Goal: Task Accomplishment & Management: Manage account settings

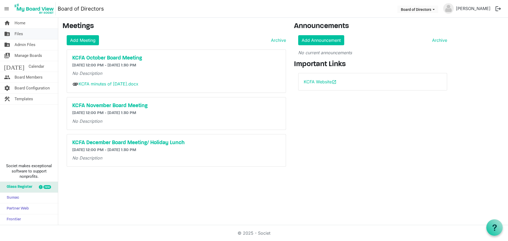
click at [21, 37] on span "Files" at bounding box center [19, 34] width 8 height 11
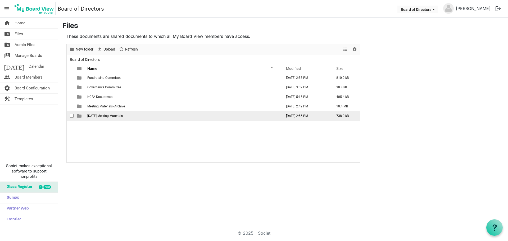
click at [113, 116] on span "October 2025 Meeting Materials" at bounding box center [104, 116] width 35 height 4
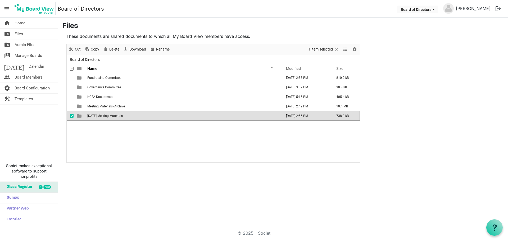
click at [113, 116] on span "[DATE] Meeting Materials" at bounding box center [104, 116] width 35 height 4
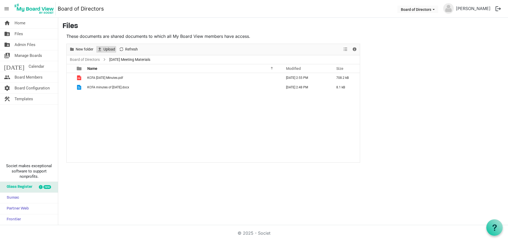
click at [104, 50] on span "Upload" at bounding box center [109, 49] width 13 height 7
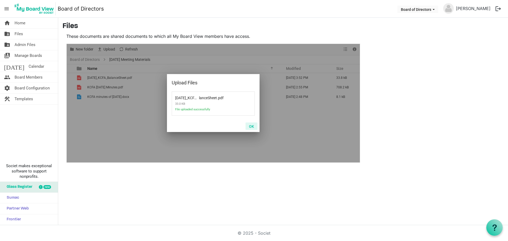
click at [250, 127] on button "OK" at bounding box center [252, 126] width 12 height 7
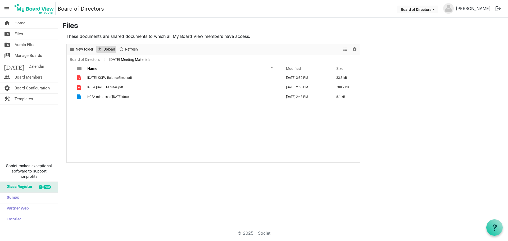
click at [106, 49] on span "Upload" at bounding box center [109, 49] width 13 height 7
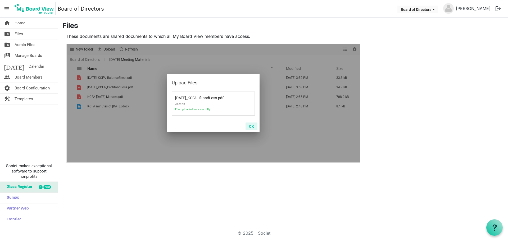
click at [254, 126] on button "OK" at bounding box center [252, 126] width 12 height 7
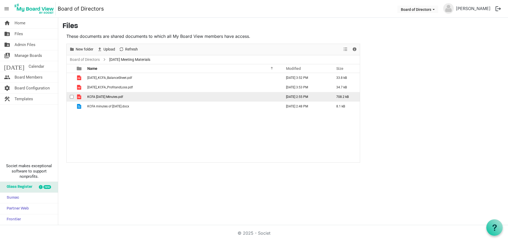
click at [123, 96] on span "KCFA August 2025 Minutes.pdf" at bounding box center [105, 97] width 36 height 4
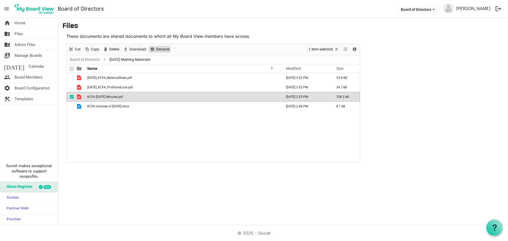
click at [158, 51] on span "Rename" at bounding box center [163, 49] width 15 height 7
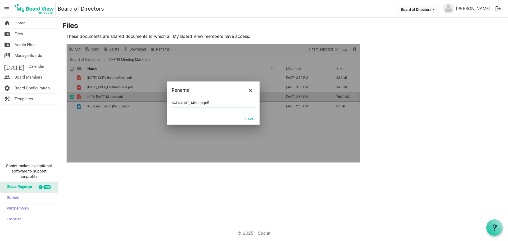
click at [172, 103] on input "KCFA August 2025 Minutes.pdf" at bounding box center [213, 103] width 83 height 8
click at [220, 105] on input "2025-08-20_KCFA August 2025 Minutes.pdf" at bounding box center [213, 103] width 83 height 8
type input "[DATE]_KCFA_Board_Minutes.pdf"
click at [248, 119] on button "Save" at bounding box center [250, 118] width 16 height 7
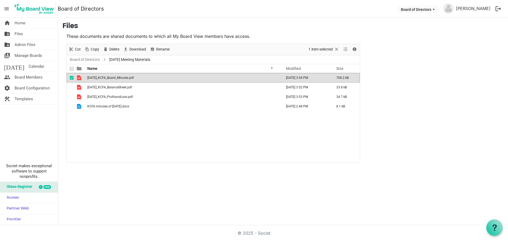
click at [121, 194] on div "home Home folder_shared Files folder_shared Admin Files switch_account Manage B…" at bounding box center [254, 122] width 508 height 208
drag, startPoint x: 73, startPoint y: 78, endPoint x: 72, endPoint y: 80, distance: 2.7
click at [72, 78] on span "checkbox" at bounding box center [72, 78] width 4 height 4
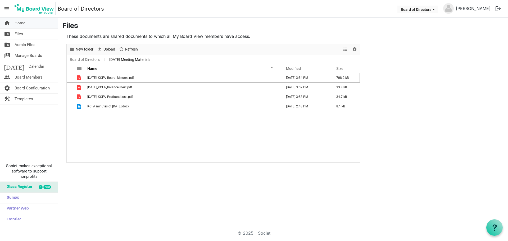
click at [34, 27] on link "home Home" at bounding box center [29, 23] width 58 height 11
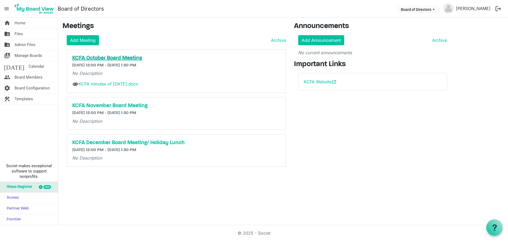
click at [102, 56] on h5 "KCFA October Board Meeting" at bounding box center [176, 58] width 208 height 6
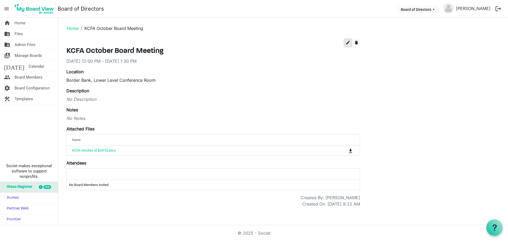
click at [349, 44] on span "edit" at bounding box center [348, 42] width 5 height 5
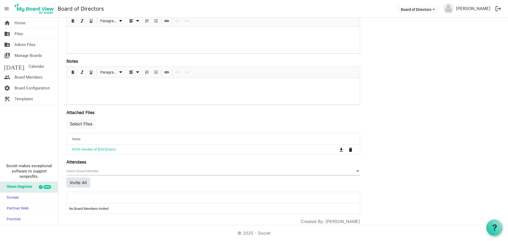
scroll to position [106, 0]
click at [74, 123] on button "Select Files" at bounding box center [80, 122] width 29 height 10
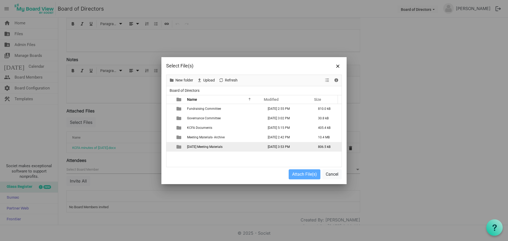
click at [211, 148] on span "October 2025 Meeting Materials" at bounding box center [204, 147] width 35 height 4
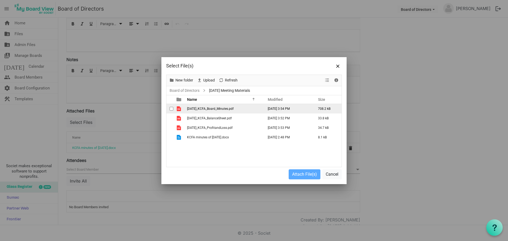
click at [203, 108] on span "[DATE]_KCFA_Board_Minutes.pdf" at bounding box center [210, 109] width 47 height 4
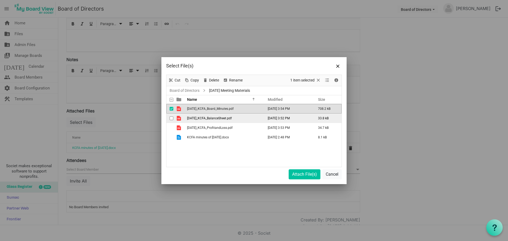
click at [199, 119] on span "[DATE]_KCFA_BalanceSheet.pdf" at bounding box center [209, 118] width 45 height 4
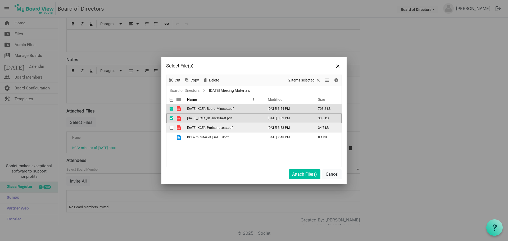
click at [202, 129] on span "[DATE]_KCFA_ProfitandLoss.pdf" at bounding box center [210, 128] width 46 height 4
click at [300, 174] on button "Attach File(s)" at bounding box center [305, 174] width 32 height 10
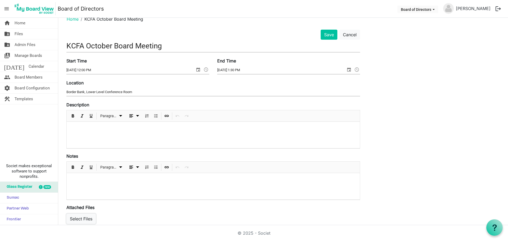
scroll to position [0, 0]
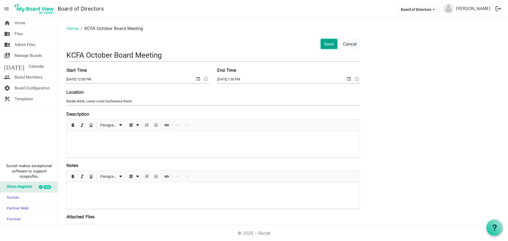
click at [327, 45] on button "Save" at bounding box center [329, 44] width 17 height 10
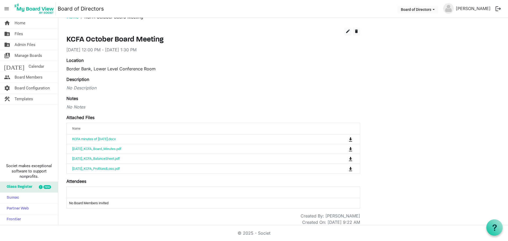
scroll to position [16, 0]
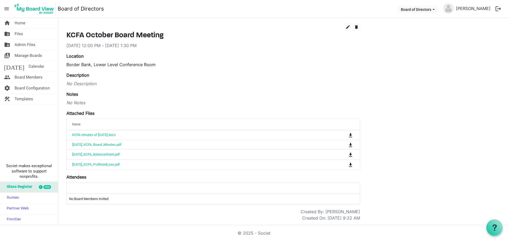
click at [84, 184] on div at bounding box center [213, 188] width 286 height 8
click at [81, 198] on td "No Board Members invited" at bounding box center [213, 199] width 293 height 10
click at [81, 199] on td "No Board Members invited" at bounding box center [213, 199] width 293 height 10
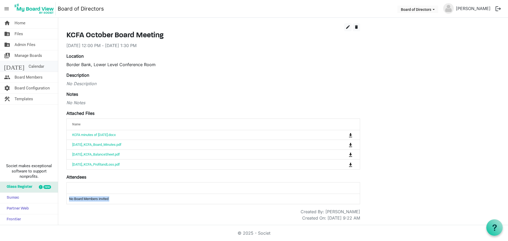
click at [34, 70] on link "today Calendar" at bounding box center [29, 66] width 58 height 11
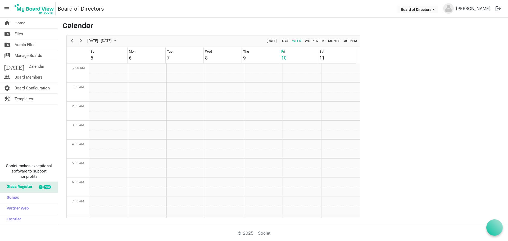
scroll to position [172, 0]
click at [112, 42] on span "October 05 - 11, 2025" at bounding box center [99, 41] width 25 height 7
drag, startPoint x: 92, startPoint y: 91, endPoint x: 119, endPoint y: 93, distance: 27.9
click at [119, 93] on tr "12 13 14 15 16 17 18" at bounding box center [117, 90] width 59 height 9
click at [121, 89] on span "15" at bounding box center [118, 91] width 8 height 8
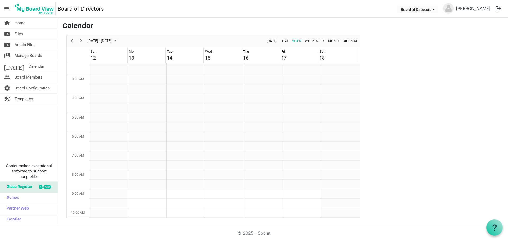
scroll to position [0, 0]
click at [12, 21] on link "home Home" at bounding box center [29, 23] width 58 height 11
